Goal: Check status: Check status

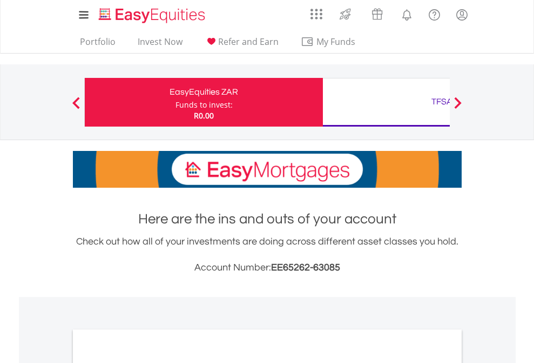
click at [176, 102] on div "Funds to invest:" at bounding box center [204, 104] width 57 height 11
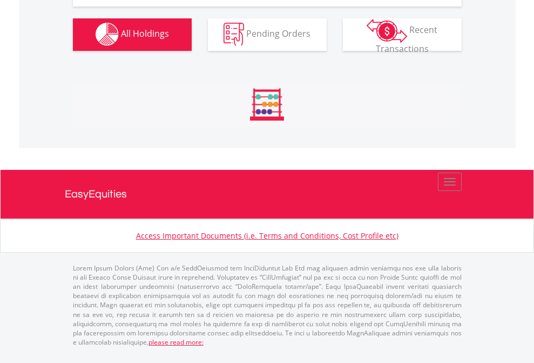
scroll to position [1070, 0]
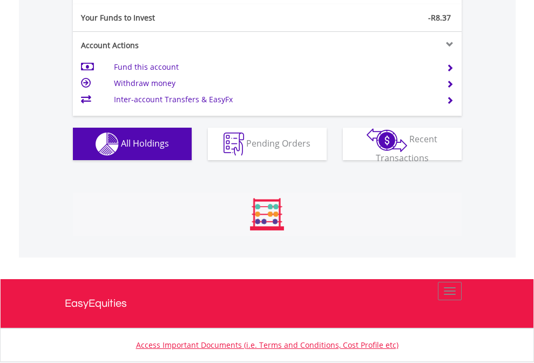
scroll to position [104, 170]
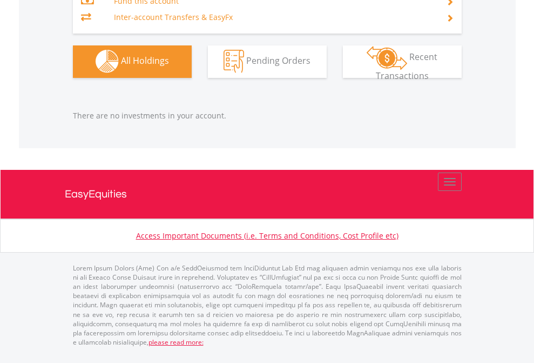
scroll to position [104, 170]
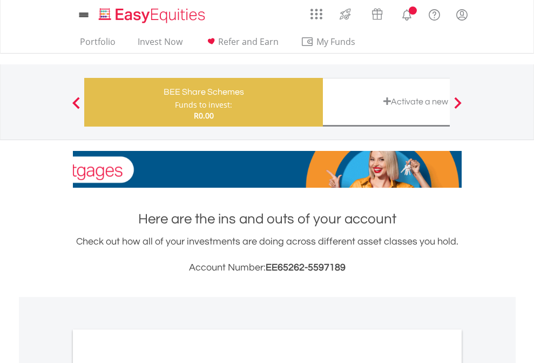
scroll to position [650, 0]
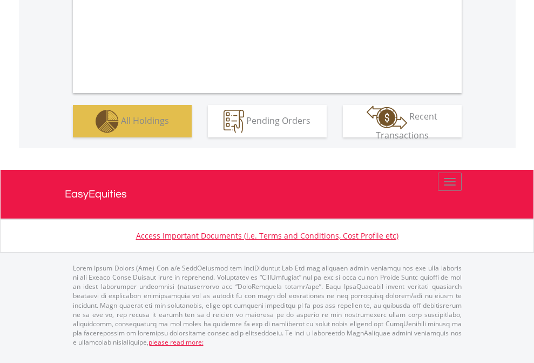
click at [121, 126] on span "All Holdings" at bounding box center [145, 120] width 48 height 12
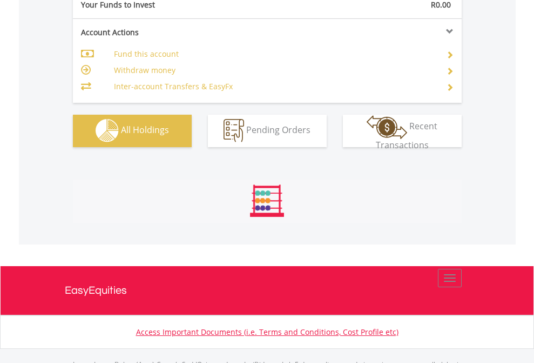
scroll to position [1070, 0]
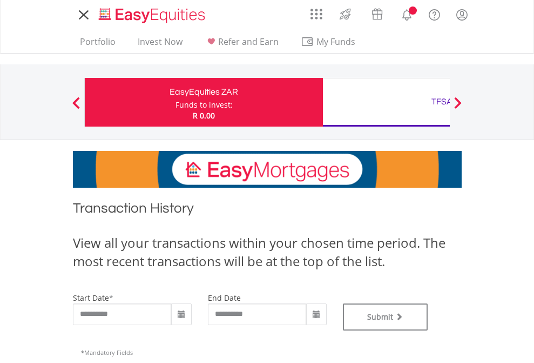
type input "**********"
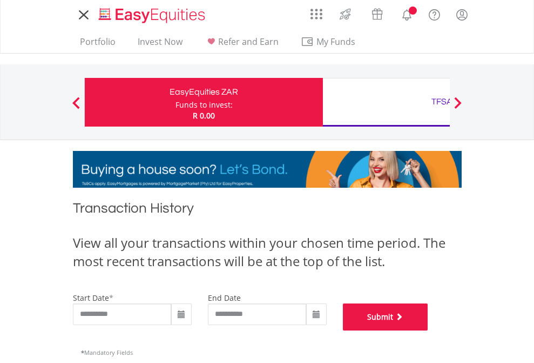
click at [429, 330] on button "Submit" at bounding box center [385, 316] width 85 height 27
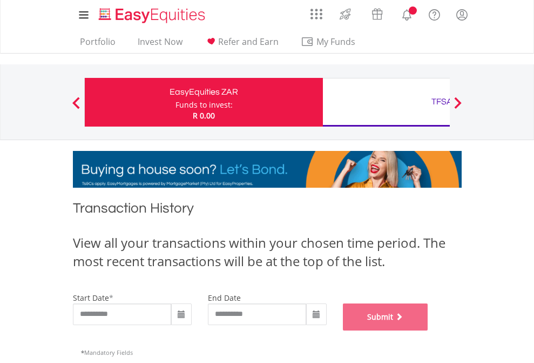
scroll to position [438, 0]
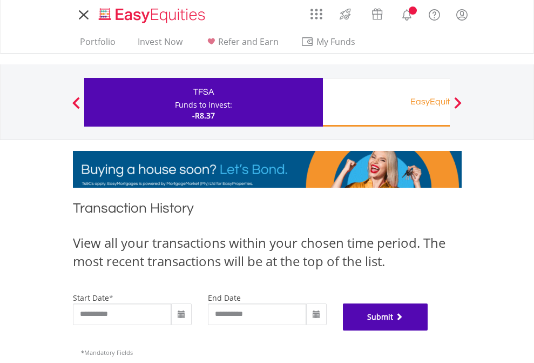
click at [429, 330] on button "Submit" at bounding box center [385, 316] width 85 height 27
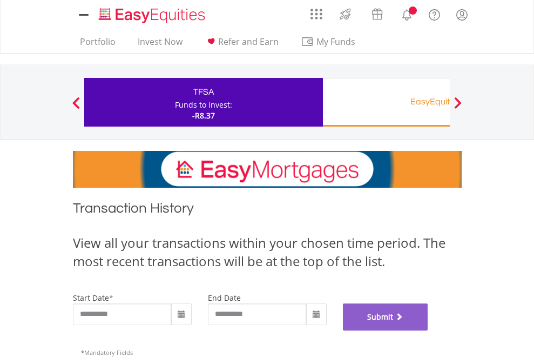
scroll to position [438, 0]
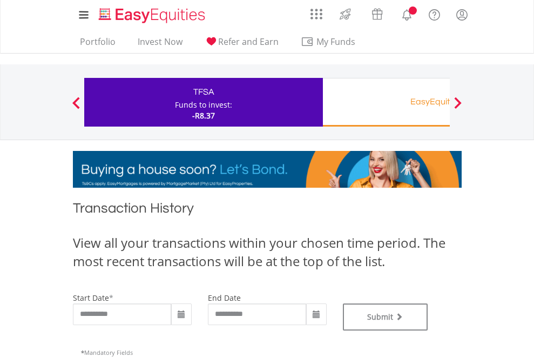
click at [386, 102] on div "EasyEquities RA" at bounding box center [442, 101] width 225 height 15
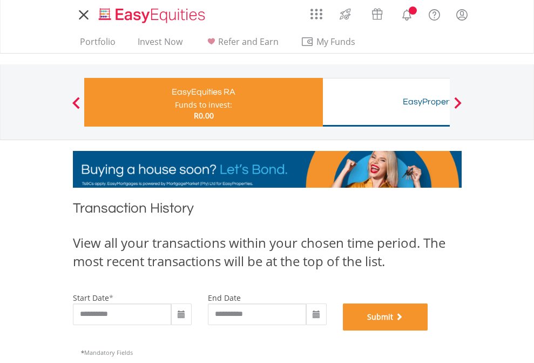
click at [429, 330] on button "Submit" at bounding box center [385, 316] width 85 height 27
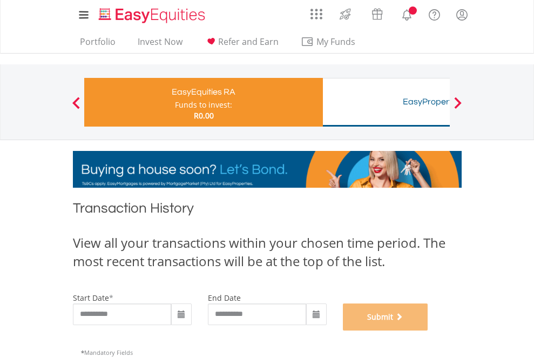
scroll to position [438, 0]
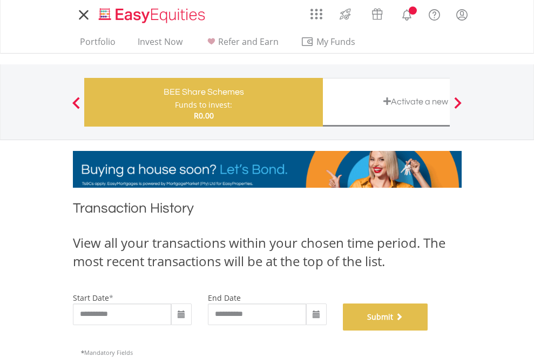
click at [429, 330] on button "Submit" at bounding box center [385, 316] width 85 height 27
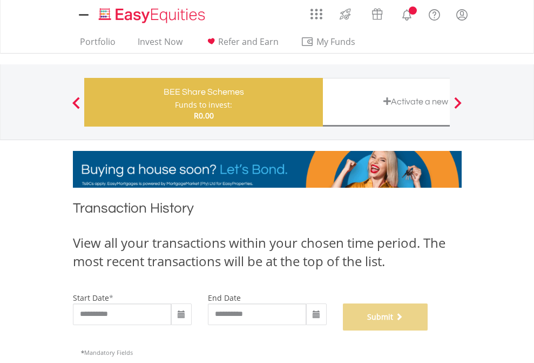
scroll to position [438, 0]
